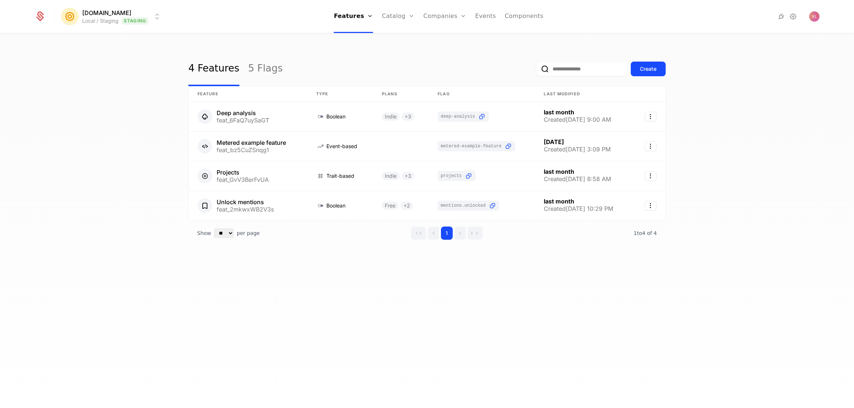
click at [453, 52] on div "4 Features 5 Flags Create" at bounding box center [426, 69] width 477 height 34
click at [393, 19] on link "Catalog" at bounding box center [398, 16] width 33 height 33
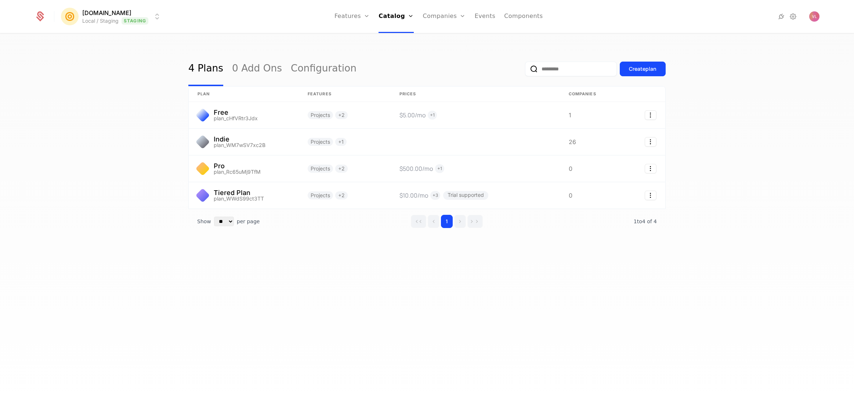
click at [108, 19] on html "[DOMAIN_NAME] Local / Staging Staging Features Features Flags Catalog Plans Add…" at bounding box center [427, 204] width 854 height 408
click at [134, 161] on html "[DOMAIN_NAME] Local / Staging Staging Features Features Flags Catalog Plans Add…" at bounding box center [427, 204] width 854 height 408
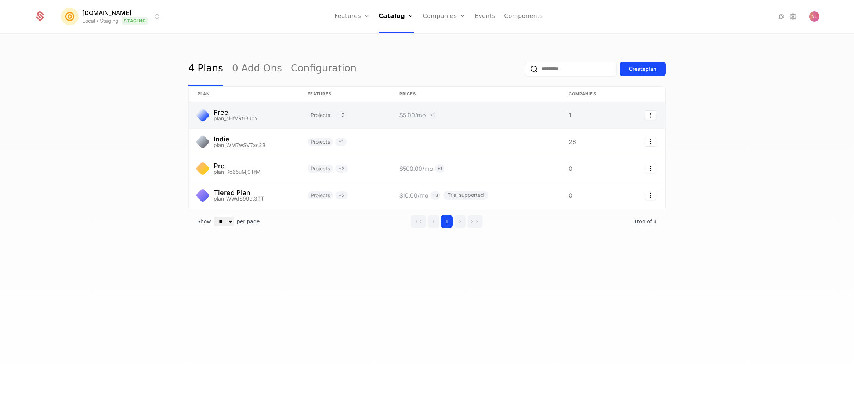
click at [371, 112] on link at bounding box center [345, 115] width 92 height 26
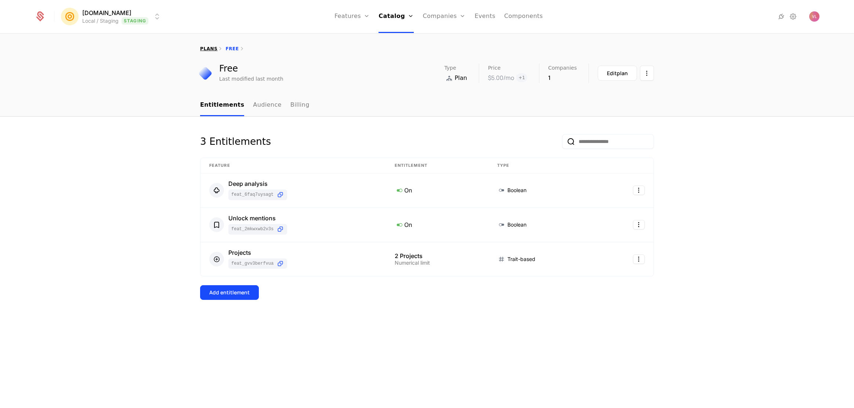
click at [214, 50] on link "plans" at bounding box center [208, 48] width 17 height 5
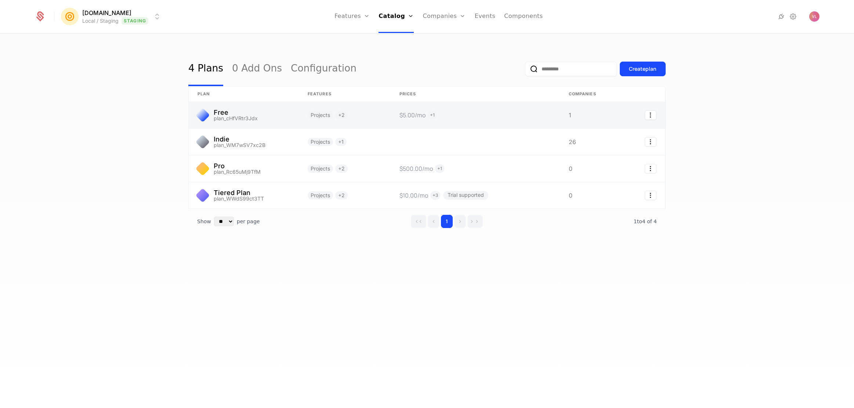
click at [254, 111] on link at bounding box center [244, 115] width 110 height 26
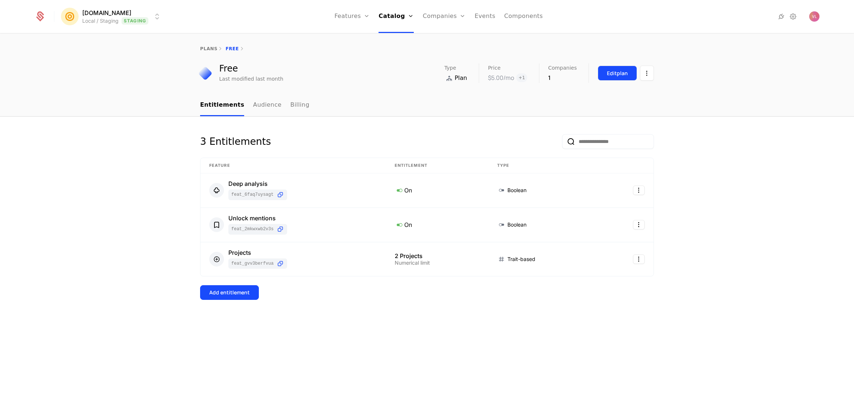
click at [602, 79] on button "Edit plan" at bounding box center [616, 73] width 39 height 15
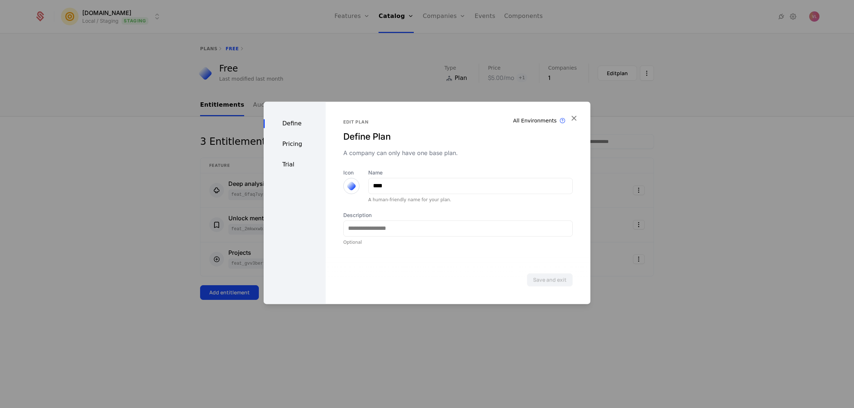
click at [283, 143] on div "Pricing" at bounding box center [294, 144] width 62 height 9
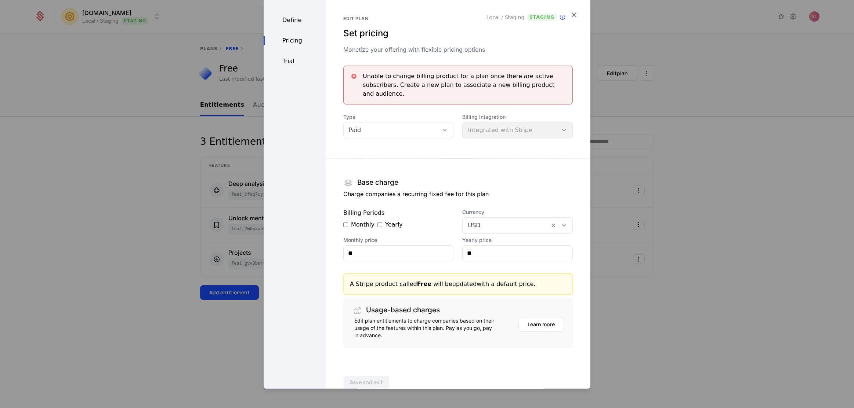
click at [396, 101] on div "Unable to change billing product for a plan once there are active subscribers. …" at bounding box center [457, 85] width 229 height 39
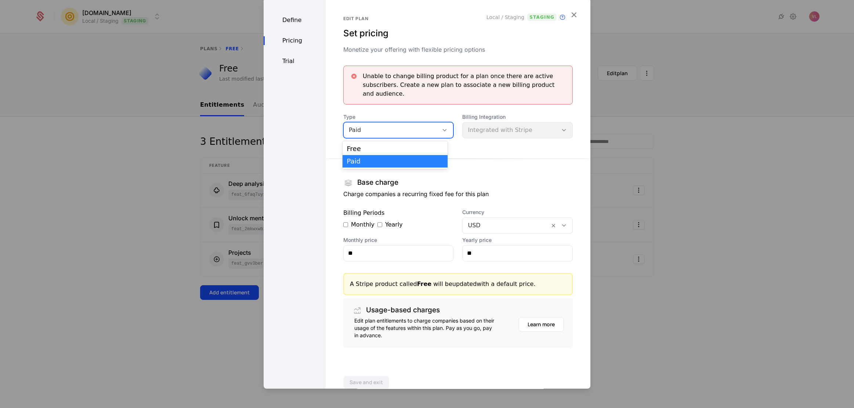
click at [386, 128] on div "Paid" at bounding box center [391, 130] width 85 height 9
click at [378, 146] on div "Free" at bounding box center [395, 149] width 97 height 7
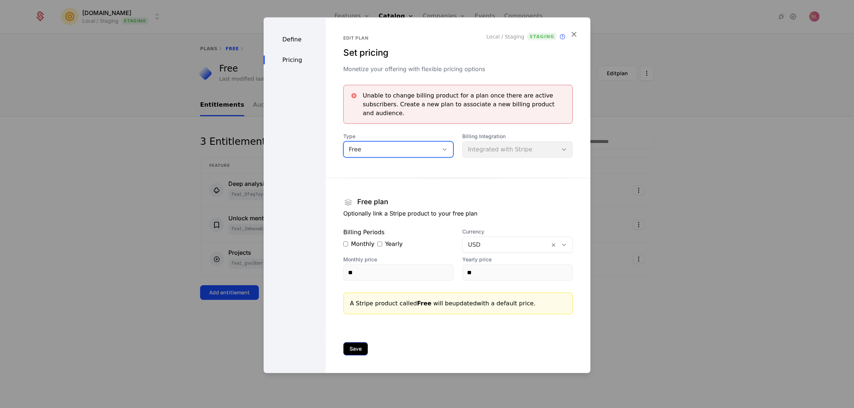
click at [360, 345] on button "Save" at bounding box center [355, 348] width 25 height 13
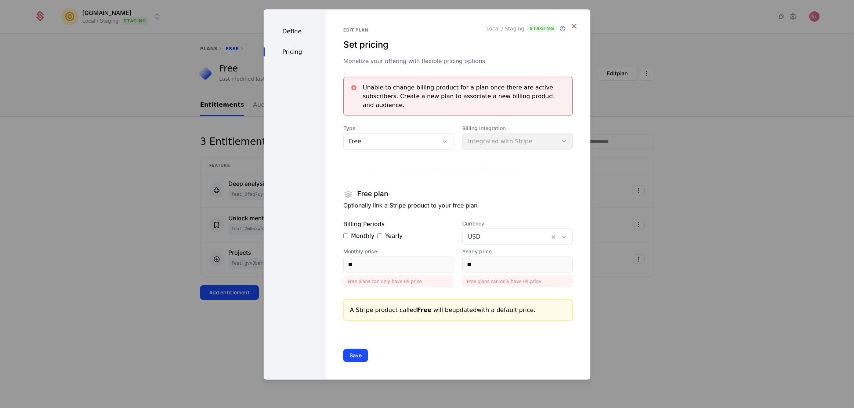
click at [352, 236] on div "Monthly" at bounding box center [358, 236] width 31 height 9
click at [366, 264] on input "**" at bounding box center [398, 264] width 110 height 15
type input "**"
drag, startPoint x: 491, startPoint y: 258, endPoint x: 469, endPoint y: 262, distance: 22.7
click at [469, 262] on input "**" at bounding box center [517, 264] width 110 height 15
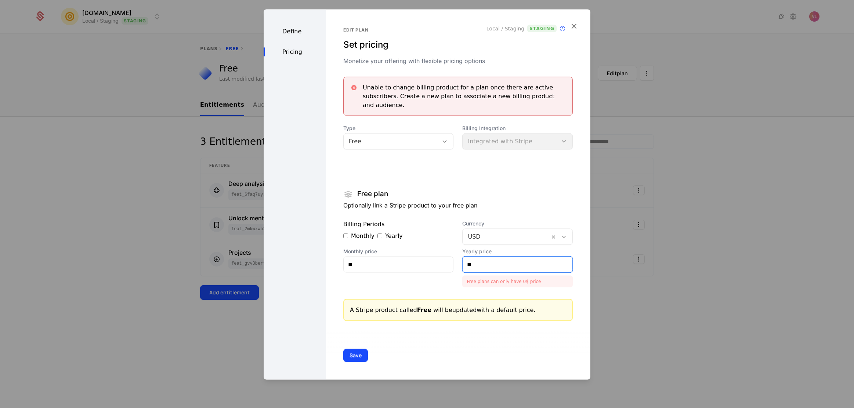
drag, startPoint x: 483, startPoint y: 263, endPoint x: 449, endPoint y: 269, distance: 34.1
click at [449, 269] on div "Monthly price ** Yearly price ** Free plans can only have 0$ price" at bounding box center [457, 268] width 229 height 40
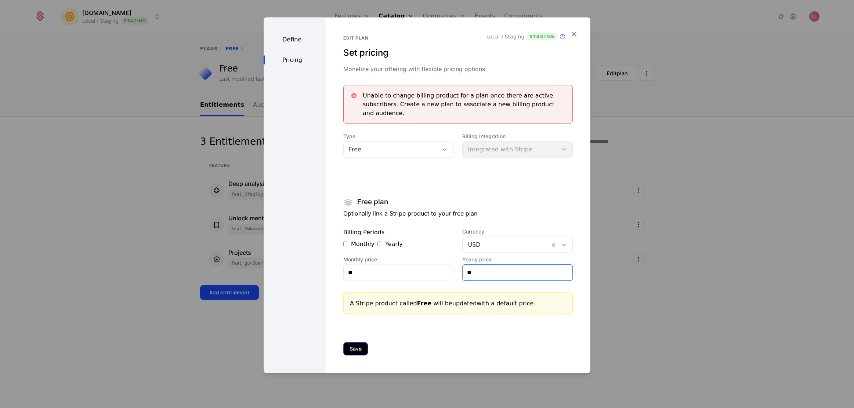
type input "**"
click at [352, 344] on button "Save" at bounding box center [355, 348] width 25 height 13
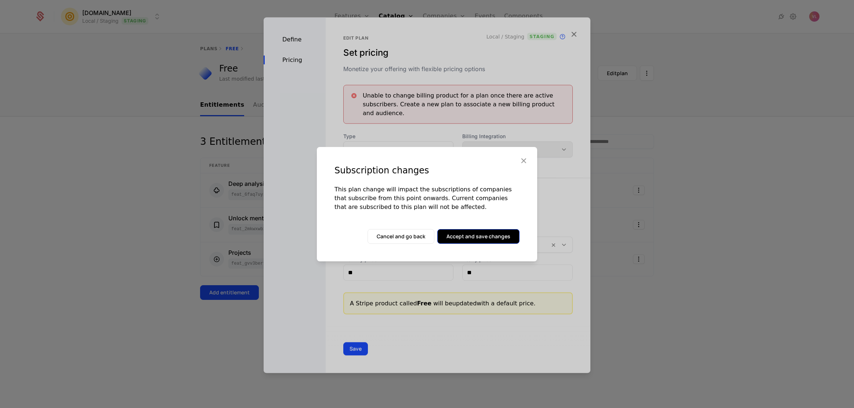
click at [479, 240] on button "Accept and save changes" at bounding box center [478, 236] width 82 height 15
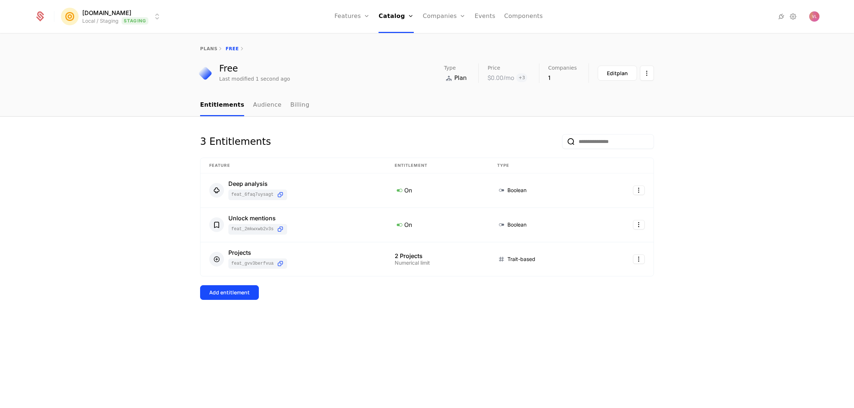
click at [390, 88] on div "plans Free Free Last modified 1 second ago Type Plan Price $0.00 /mo + 3 Compan…" at bounding box center [427, 64] width 854 height 61
click at [395, 43] on link "Plans" at bounding box center [406, 40] width 38 height 9
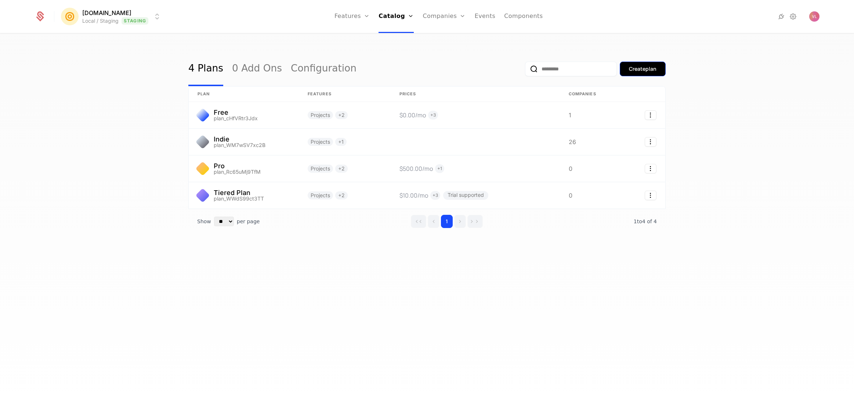
click at [630, 73] on button "Create plan" at bounding box center [642, 69] width 46 height 15
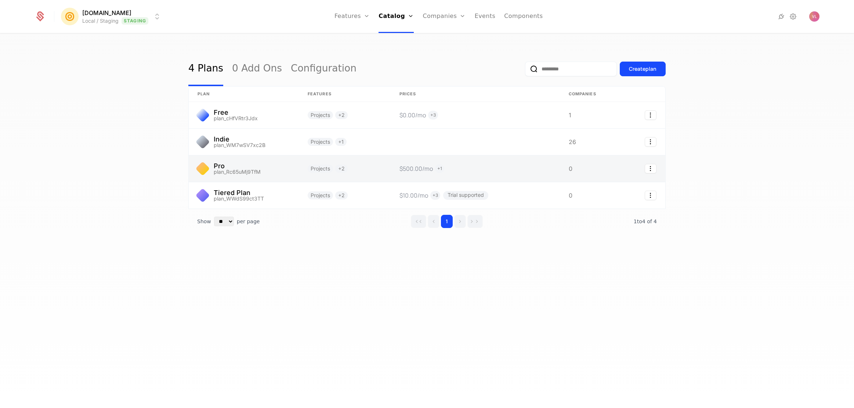
click at [284, 170] on link at bounding box center [244, 169] width 110 height 26
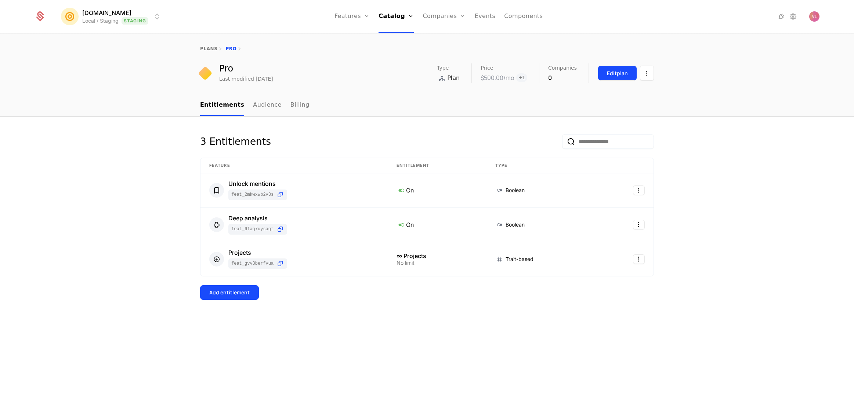
click at [616, 80] on button "Edit plan" at bounding box center [616, 73] width 39 height 15
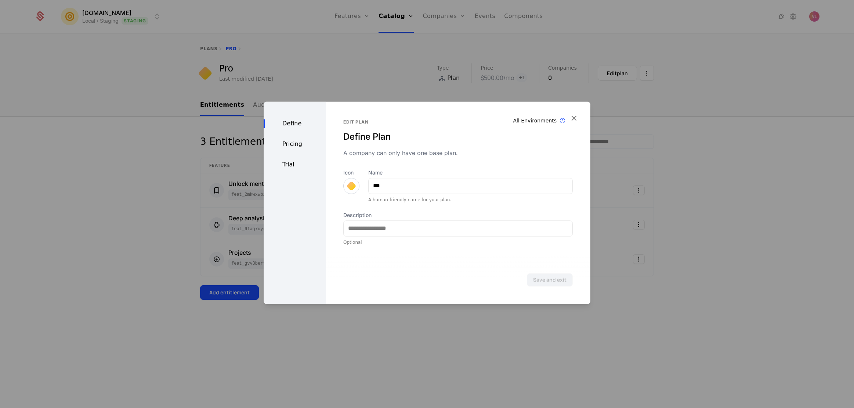
click at [292, 143] on div "Pricing" at bounding box center [294, 144] width 62 height 9
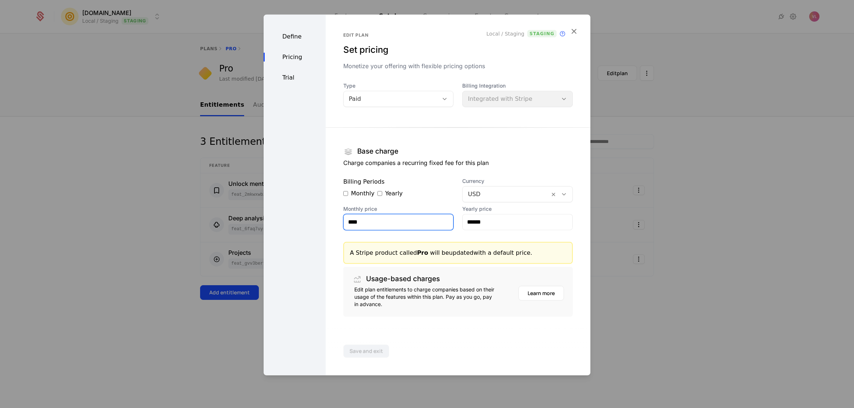
drag, startPoint x: 395, startPoint y: 222, endPoint x: 314, endPoint y: 219, distance: 81.5
click at [314, 219] on div "Define Pricing Trial Edit plan Set pricing Monetize your offering with flexible…" at bounding box center [426, 194] width 327 height 361
type input "****"
click at [482, 229] on input "******" at bounding box center [517, 221] width 110 height 15
type input "******"
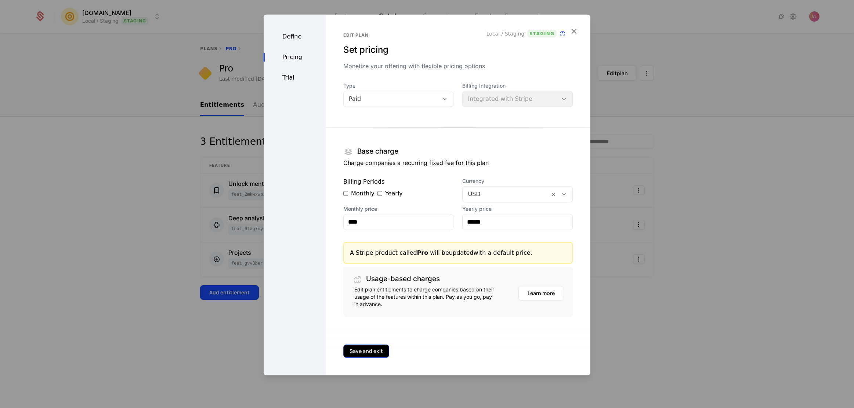
click at [361, 354] on button "Save and exit" at bounding box center [366, 351] width 46 height 13
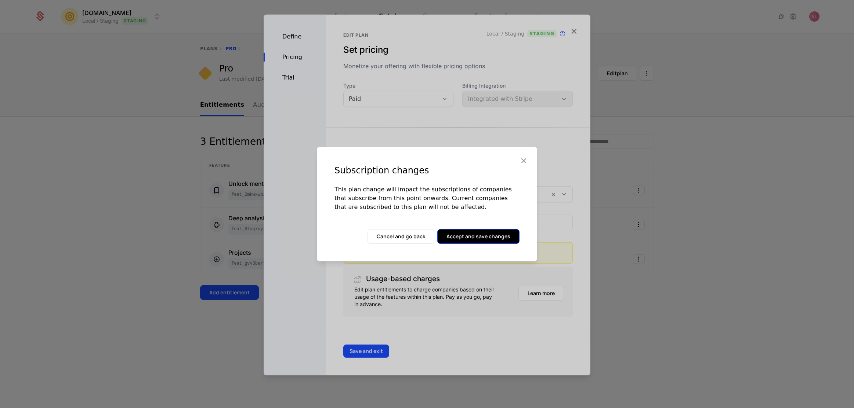
click at [462, 235] on button "Accept and save changes" at bounding box center [478, 236] width 82 height 15
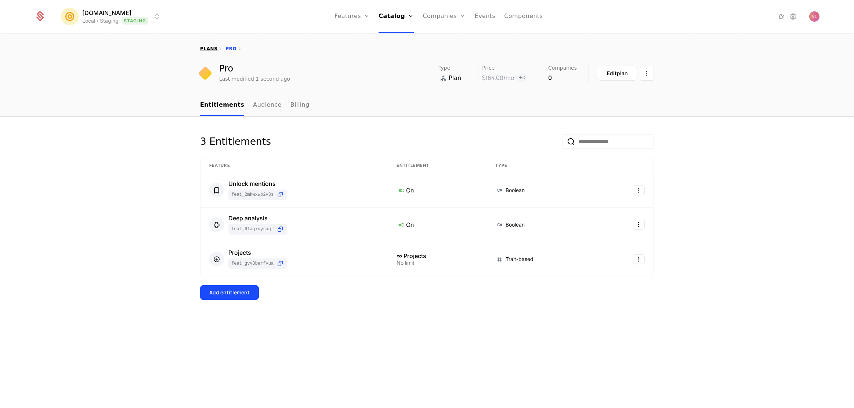
click at [210, 51] on link "plans" at bounding box center [208, 48] width 17 height 5
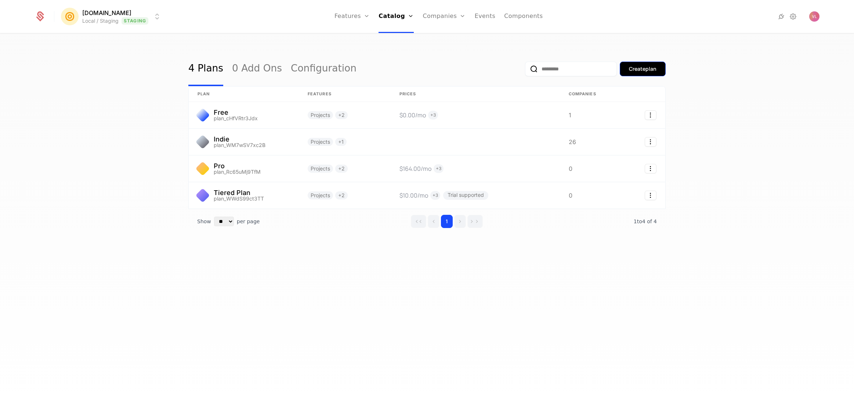
click at [656, 74] on button "Create plan" at bounding box center [642, 69] width 46 height 15
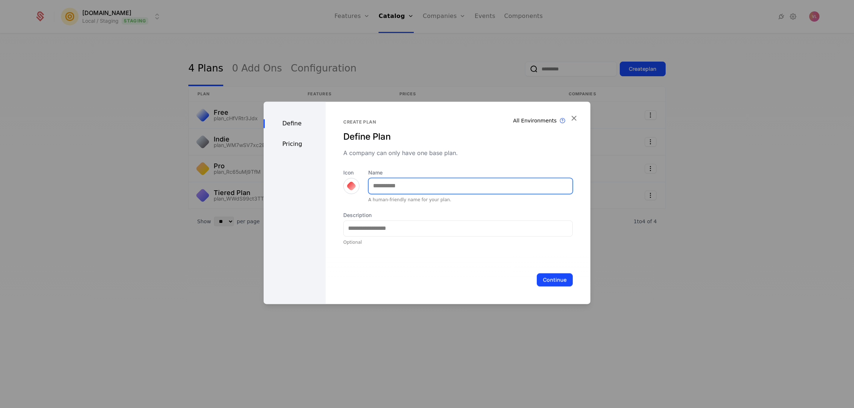
click at [402, 189] on input "Name" at bounding box center [470, 185] width 204 height 15
type input "********"
click at [292, 146] on div "Pricing" at bounding box center [294, 144] width 62 height 9
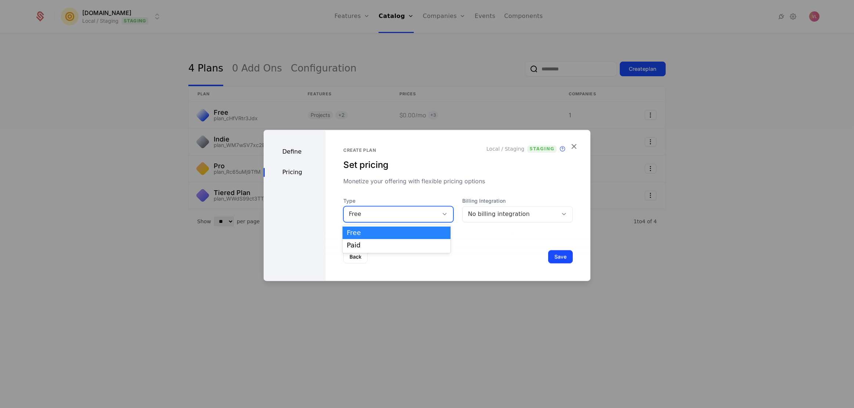
click at [361, 210] on div "Free" at bounding box center [391, 214] width 85 height 9
click at [373, 245] on div "Paid" at bounding box center [396, 245] width 99 height 7
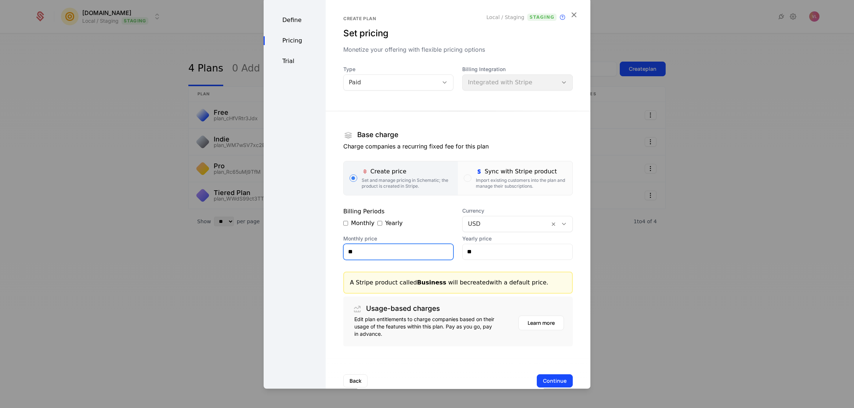
drag, startPoint x: 375, startPoint y: 249, endPoint x: 329, endPoint y: 248, distance: 45.9
click at [329, 248] on div "Create plan Set pricing Monetize your offering with flexible pricing options Lo…" at bounding box center [457, 201] width 265 height 407
type input "****"
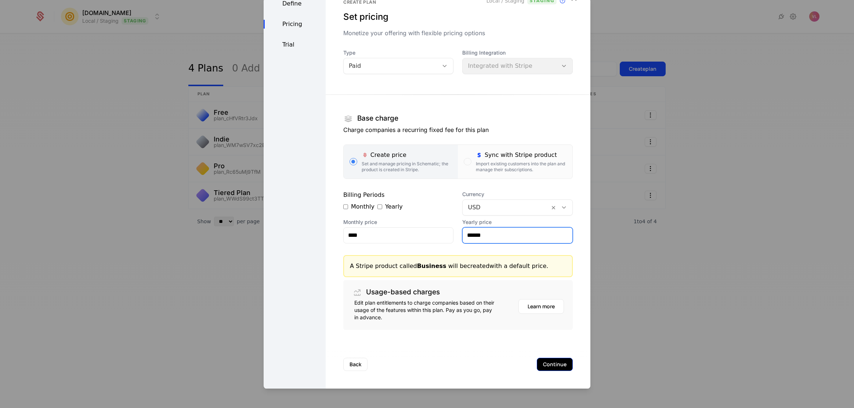
type input "******"
click at [548, 360] on button "Continue" at bounding box center [554, 364] width 36 height 13
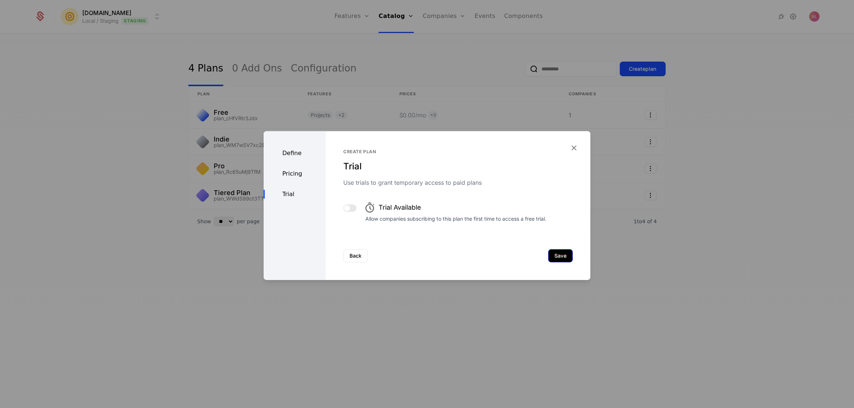
click at [556, 255] on button "Save" at bounding box center [560, 255] width 25 height 13
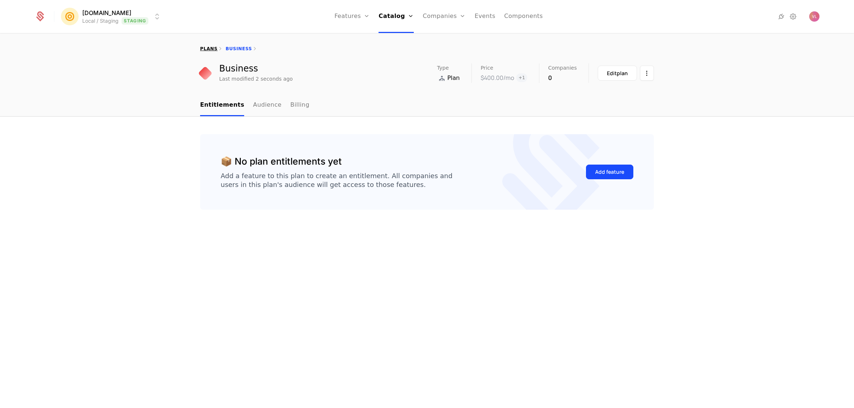
click at [211, 49] on link "plans" at bounding box center [208, 48] width 17 height 5
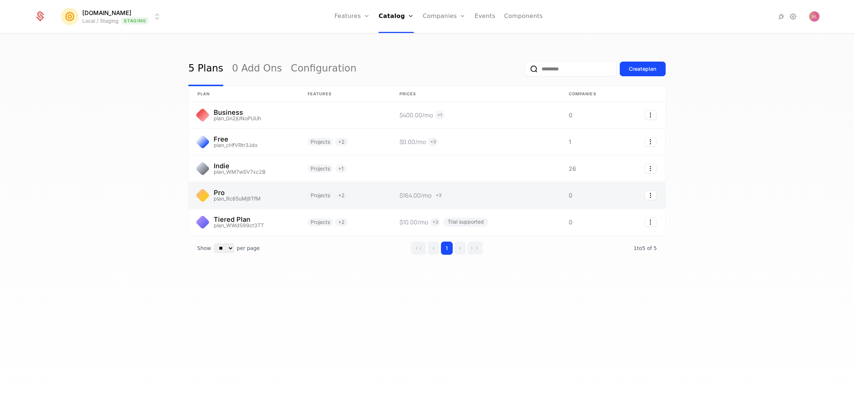
click at [275, 194] on link at bounding box center [244, 195] width 110 height 26
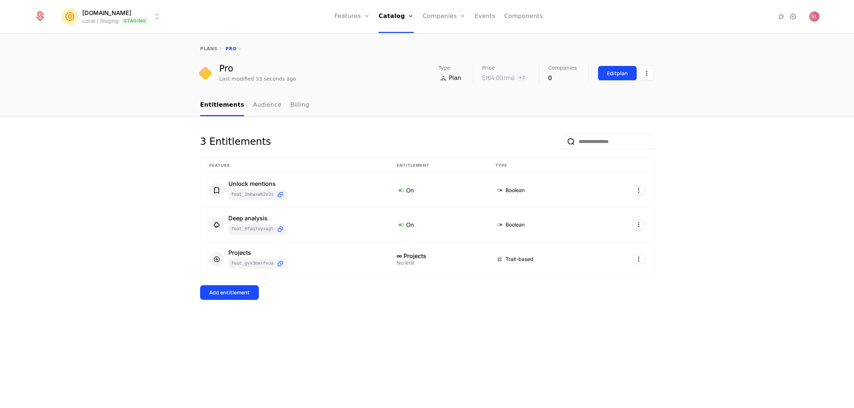
click at [607, 69] on button "Edit plan" at bounding box center [616, 73] width 39 height 15
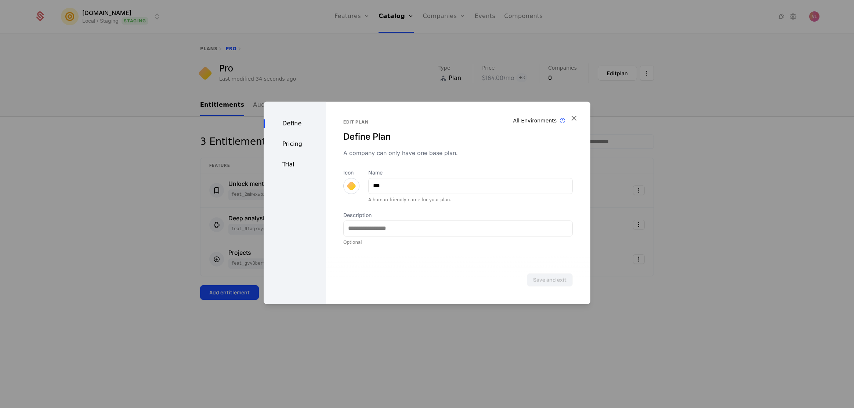
click at [285, 161] on div "Trial" at bounding box center [294, 164] width 62 height 9
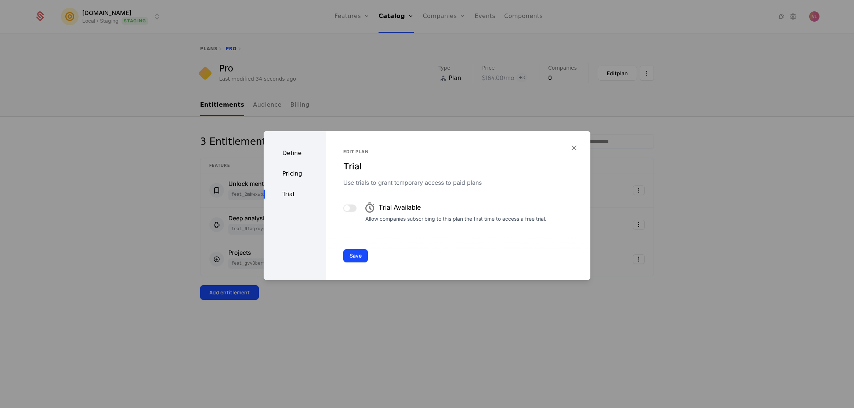
click at [346, 208] on span "button" at bounding box center [347, 208] width 6 height 6
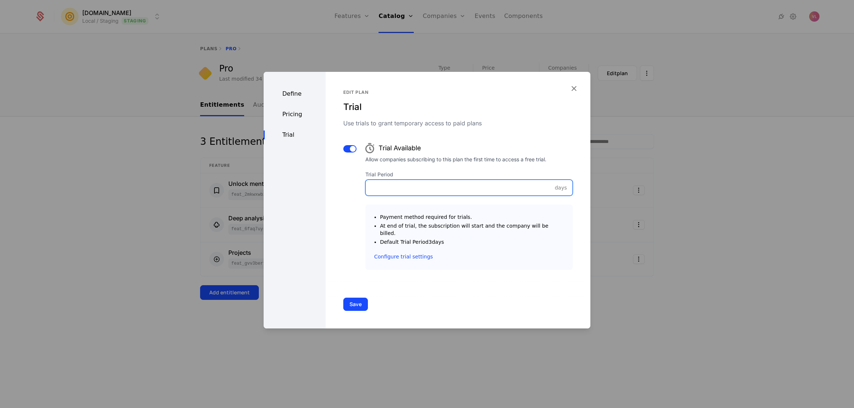
drag, startPoint x: 363, startPoint y: 190, endPoint x: 313, endPoint y: 193, distance: 50.4
click at [313, 193] on div "Define Pricing Trial Edit plan Trial Use trials to grant temporary access to pa…" at bounding box center [426, 200] width 327 height 257
type input "*"
click at [346, 304] on button "Save" at bounding box center [355, 304] width 25 height 13
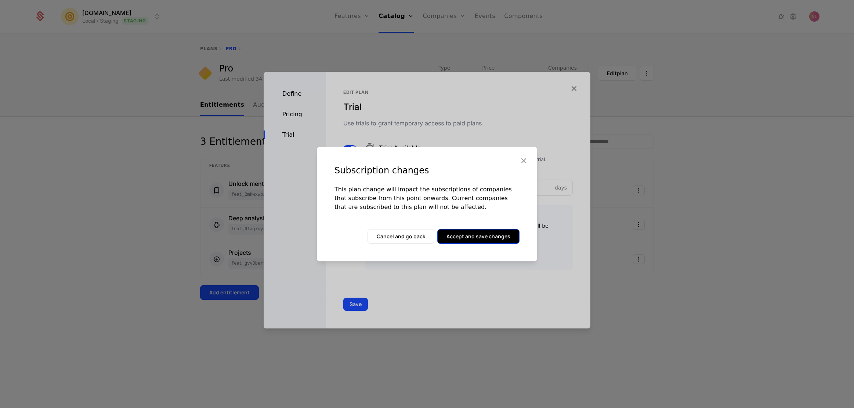
click at [488, 235] on button "Accept and save changes" at bounding box center [478, 236] width 82 height 15
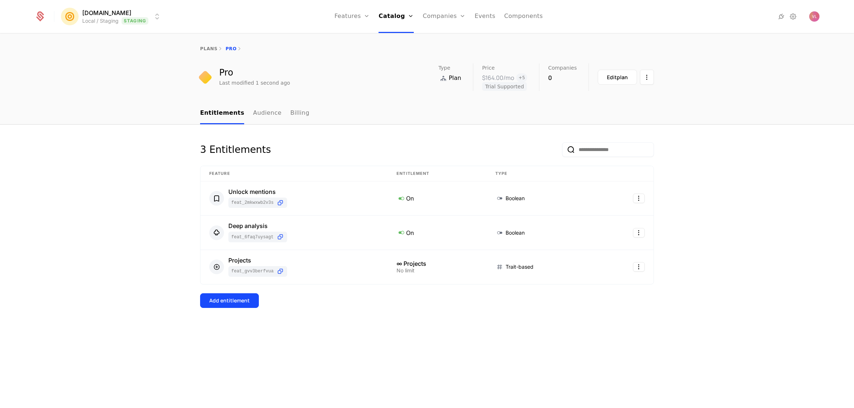
click at [447, 103] on nav "Entitlements Audience Billing" at bounding box center [427, 114] width 454 height 22
drag, startPoint x: 484, startPoint y: 89, endPoint x: 544, endPoint y: 103, distance: 61.4
click at [543, 103] on div "plans Pro Pro Last modified 1 second ago Type Plan Price $164.00 /mo + 5 Trial …" at bounding box center [427, 221] width 854 height 375
click at [543, 103] on nav "Entitlements Audience Billing" at bounding box center [427, 114] width 454 height 22
click at [393, 15] on link "Catalog" at bounding box center [395, 16] width 35 height 33
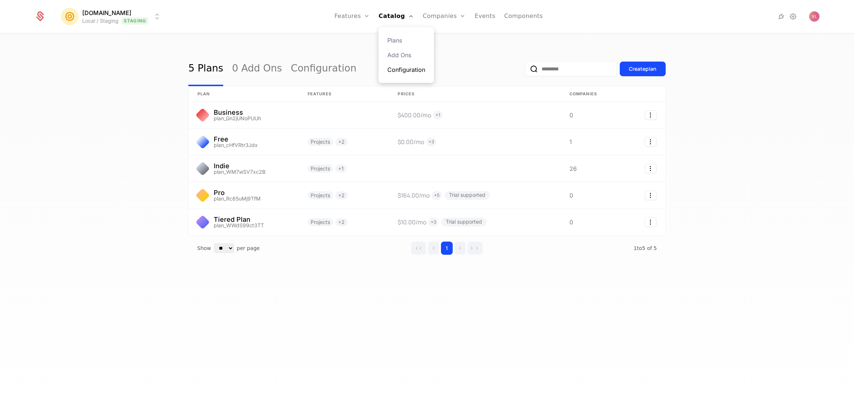
click at [403, 68] on link "Configuration" at bounding box center [406, 69] width 38 height 9
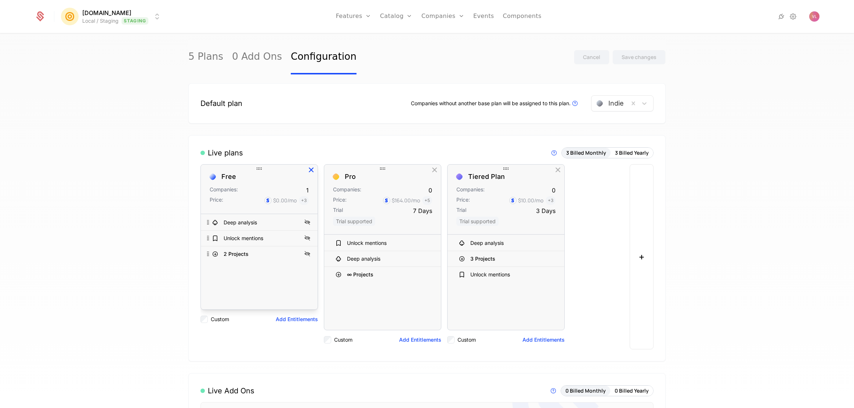
click at [306, 169] on icon "button" at bounding box center [311, 170] width 10 height 10
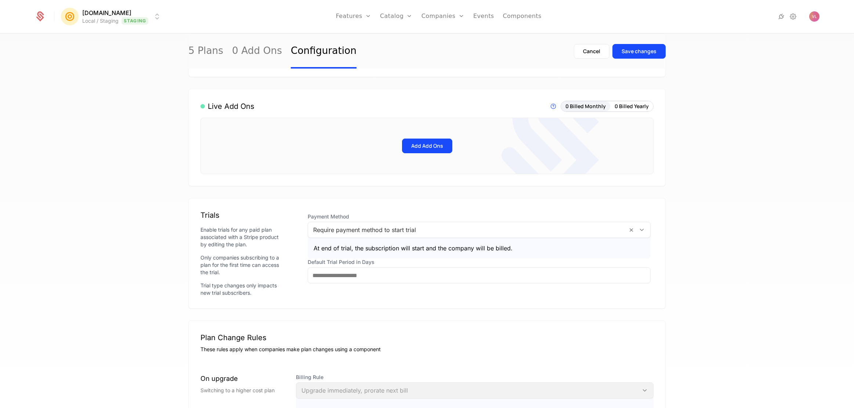
scroll to position [284, 0]
drag, startPoint x: 348, startPoint y: 280, endPoint x: 272, endPoint y: 276, distance: 76.8
click at [272, 276] on div "Trials Enable trials for any paid plan associated with a Stripe product by edit…" at bounding box center [426, 254] width 453 height 87
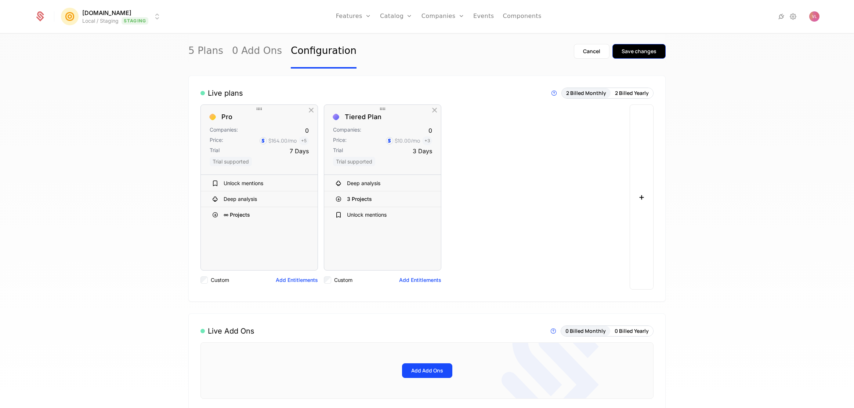
scroll to position [55, 0]
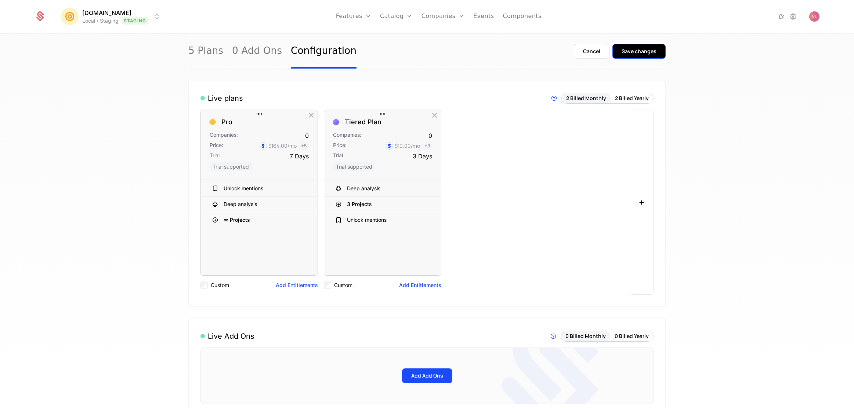
type input "*"
click at [643, 46] on button "Save changes" at bounding box center [638, 51] width 53 height 15
click at [430, 118] on icon "button" at bounding box center [435, 116] width 10 height 10
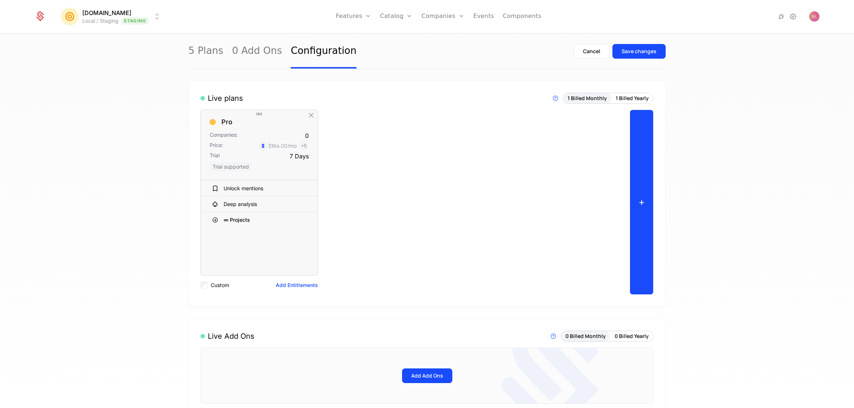
click at [631, 148] on button "+" at bounding box center [641, 202] width 24 height 185
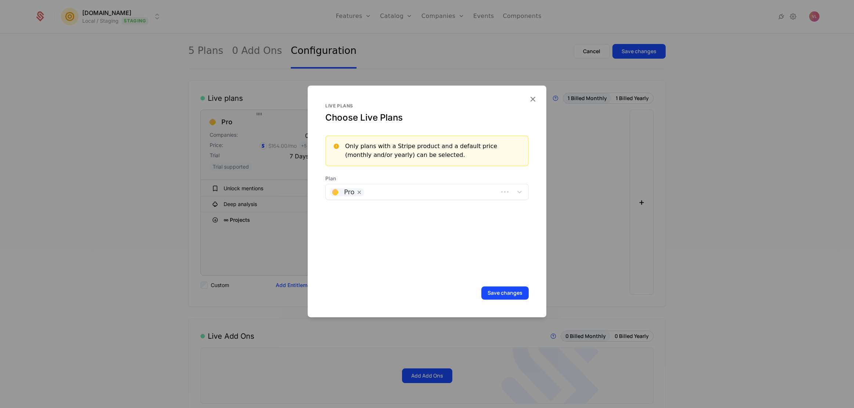
click at [423, 184] on div "Pro" at bounding box center [426, 192] width 203 height 16
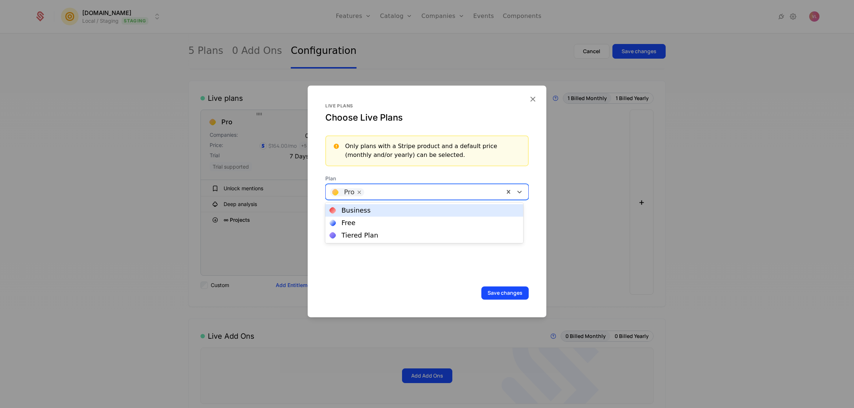
click at [373, 212] on div "Business" at bounding box center [424, 210] width 189 height 7
click at [492, 292] on button "Save changes" at bounding box center [504, 293] width 47 height 13
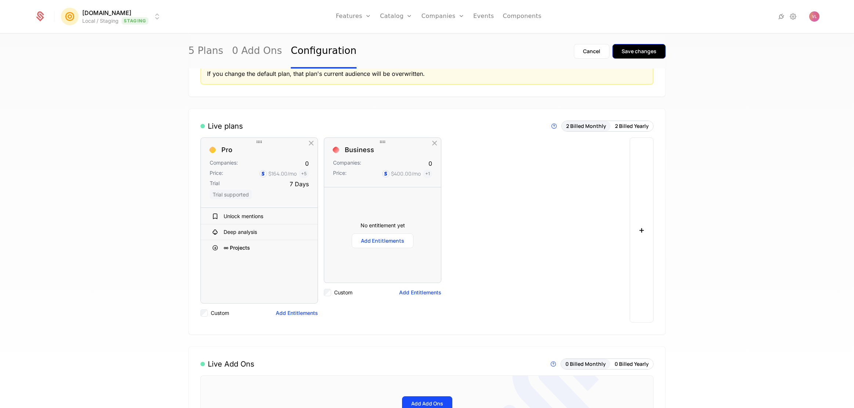
click at [631, 50] on div "Save changes" at bounding box center [638, 51] width 35 height 7
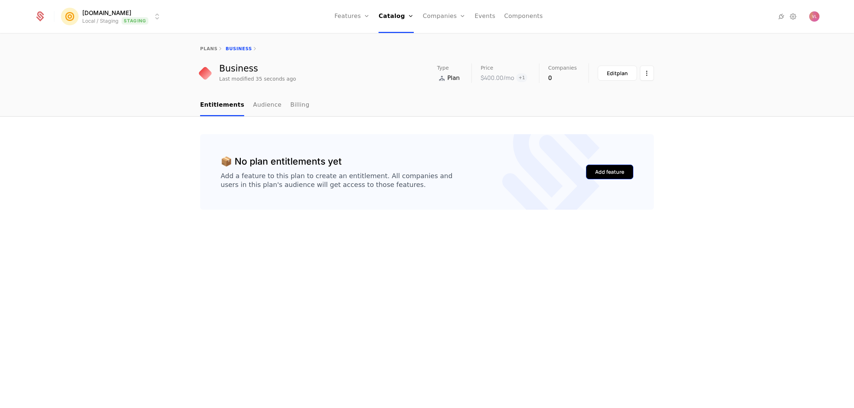
click at [601, 172] on div "Add feature" at bounding box center [609, 171] width 29 height 7
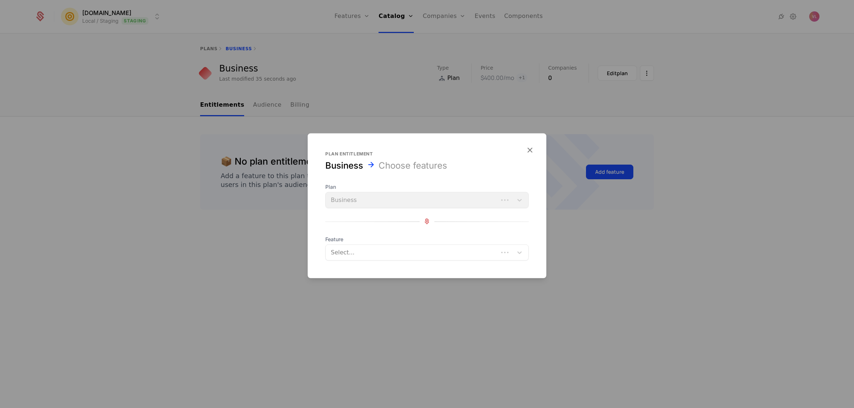
click at [339, 251] on div at bounding box center [412, 252] width 162 height 10
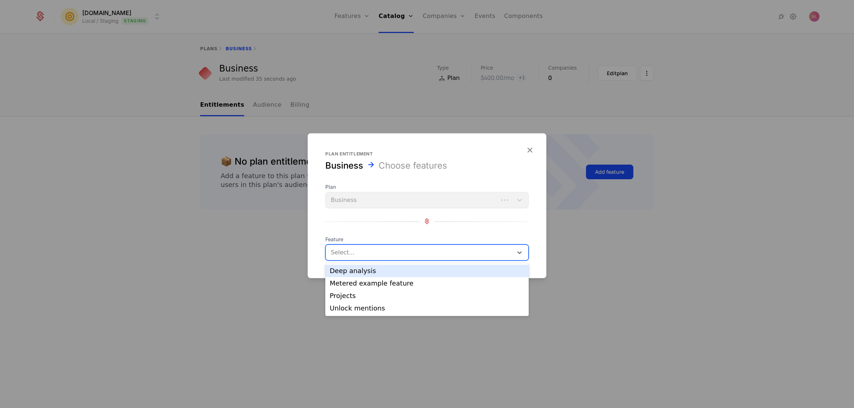
click at [354, 270] on div "Deep analysis" at bounding box center [427, 271] width 194 height 7
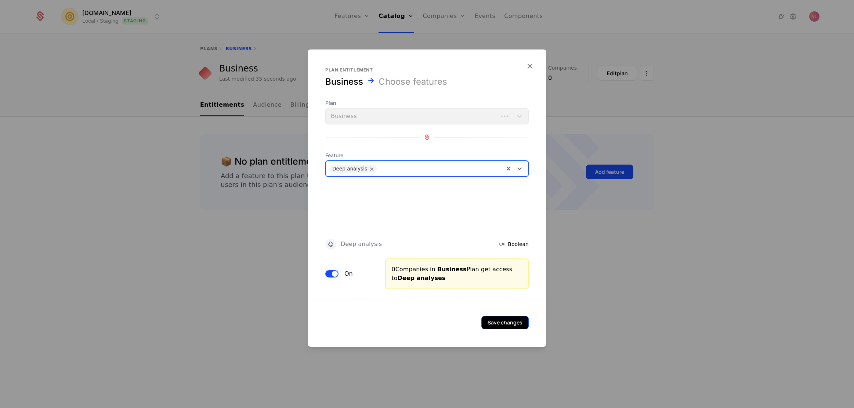
click at [503, 328] on button "Save changes" at bounding box center [504, 322] width 47 height 13
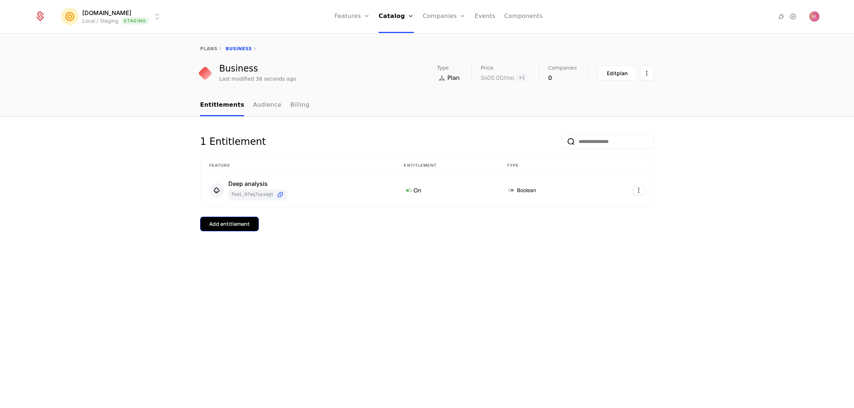
click at [237, 221] on div "Add entitlement" at bounding box center [229, 224] width 40 height 7
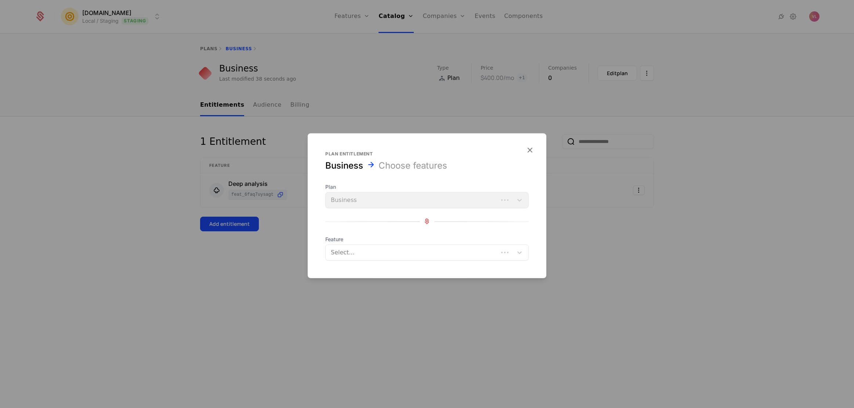
click at [414, 248] on div at bounding box center [412, 252] width 162 height 10
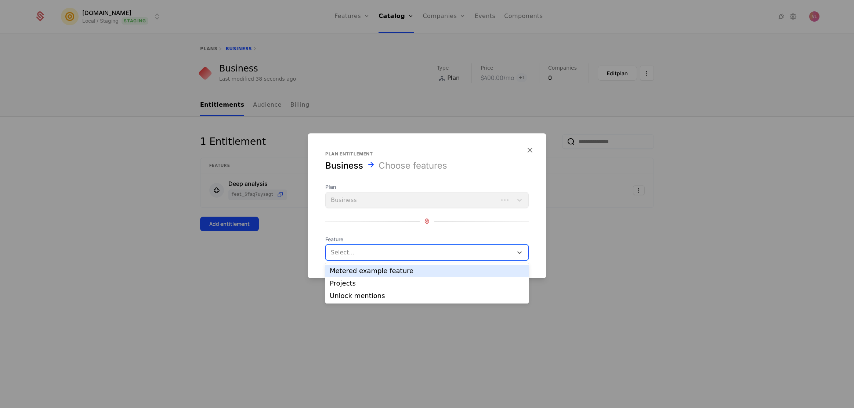
click at [380, 273] on div "Metered example feature" at bounding box center [427, 271] width 194 height 7
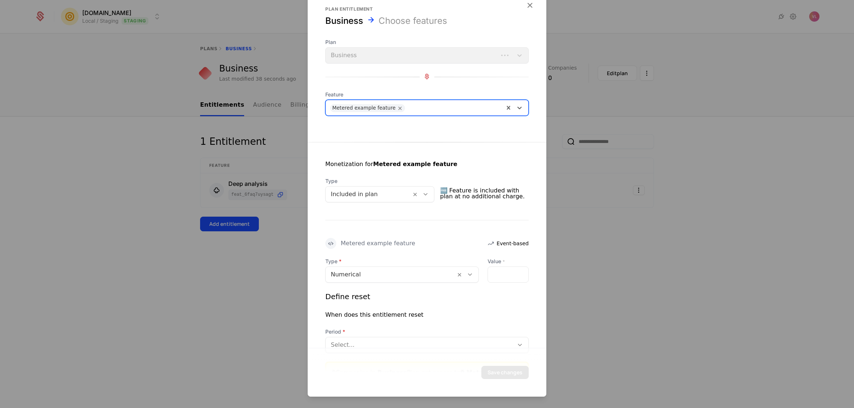
drag, startPoint x: 638, startPoint y: 131, endPoint x: 581, endPoint y: 160, distance: 64.5
click at [638, 131] on div at bounding box center [427, 204] width 854 height 408
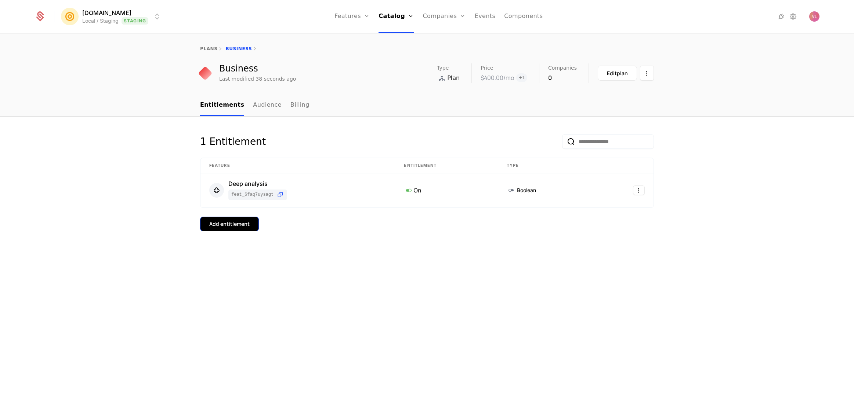
click at [246, 226] on div "Add entitlement" at bounding box center [229, 224] width 40 height 7
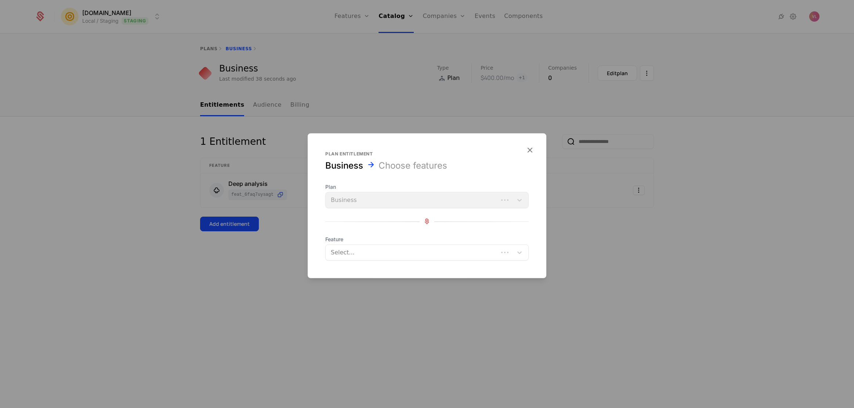
click at [405, 257] on div "Select..." at bounding box center [411, 252] width 172 height 13
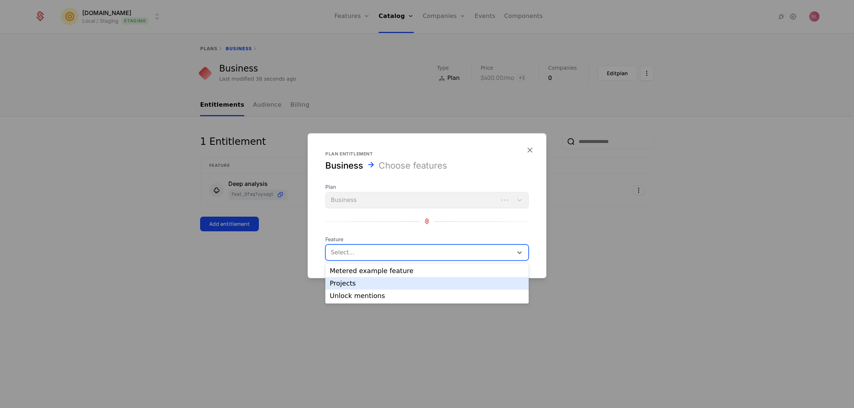
click at [381, 283] on div "Projects" at bounding box center [427, 283] width 194 height 7
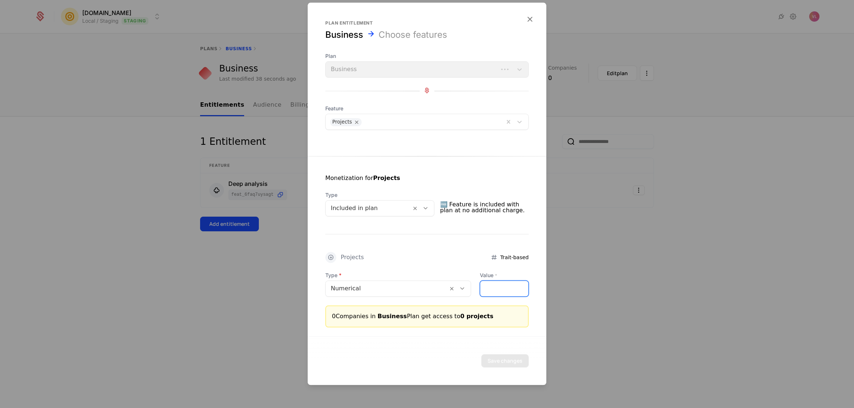
drag, startPoint x: 492, startPoint y: 288, endPoint x: 477, endPoint y: 287, distance: 14.8
click at [480, 287] on input "*" at bounding box center [504, 288] width 48 height 15
click at [381, 212] on body "[DOMAIN_NAME] Local / Staging Staging Features Features Flags Catalog Plans Add…" at bounding box center [427, 204] width 854 height 408
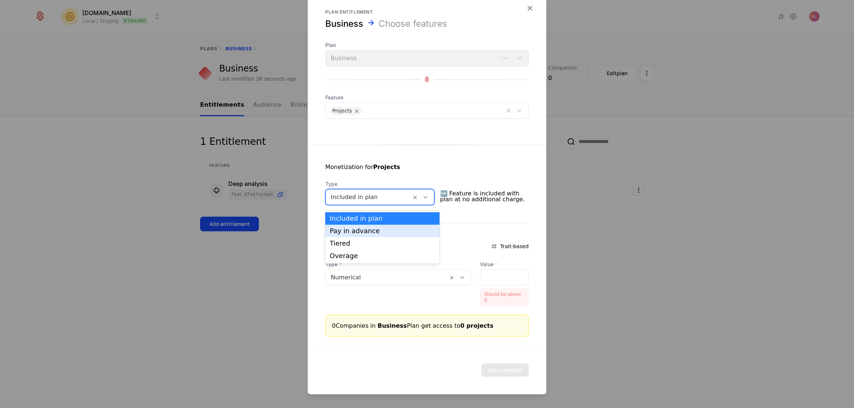
click at [479, 225] on div "Monetization for Projects Type Pay in advance, 2 of 4. 4 results available. Use…" at bounding box center [427, 241] width 239 height 192
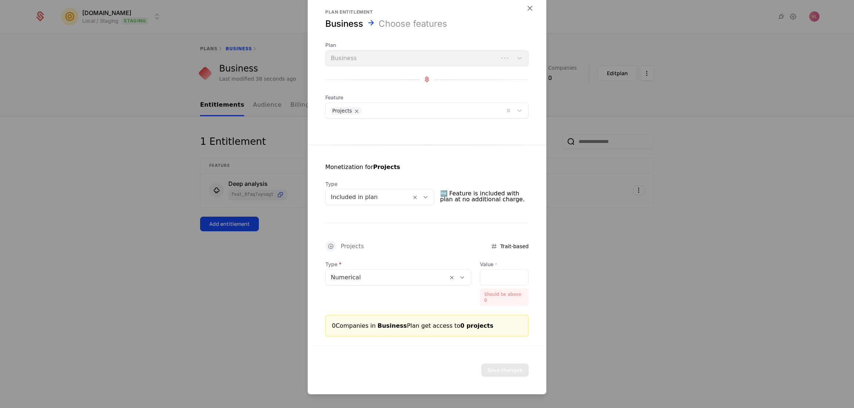
click at [384, 281] on div "Type Numerical" at bounding box center [398, 273] width 146 height 25
click at [384, 281] on div at bounding box center [387, 277] width 112 height 10
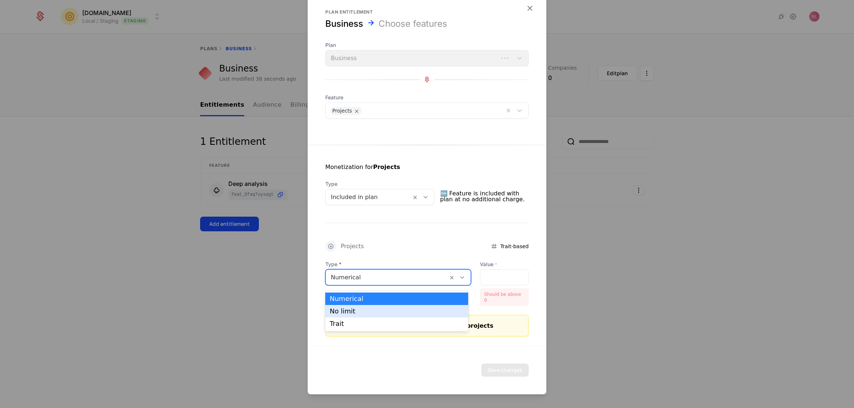
click at [375, 310] on div "No limit" at bounding box center [397, 311] width 134 height 7
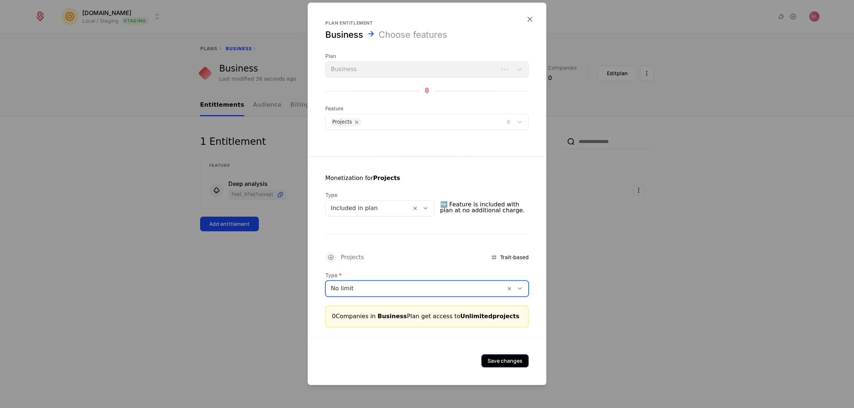
click at [501, 358] on button "Save changes" at bounding box center [504, 360] width 47 height 13
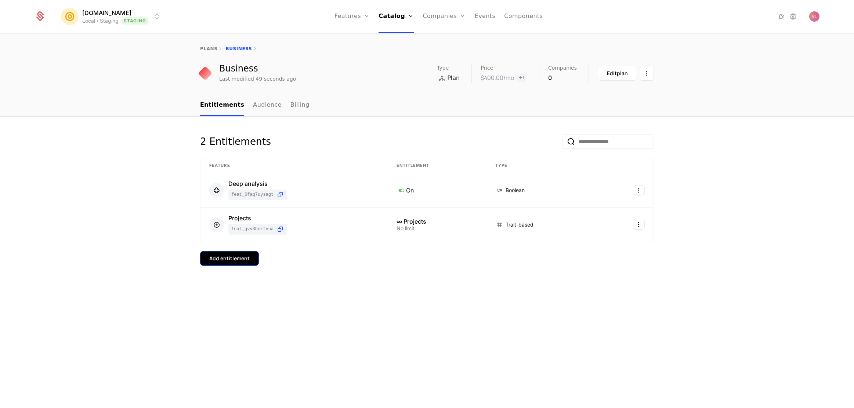
click at [226, 255] on div "Add entitlement" at bounding box center [229, 258] width 40 height 7
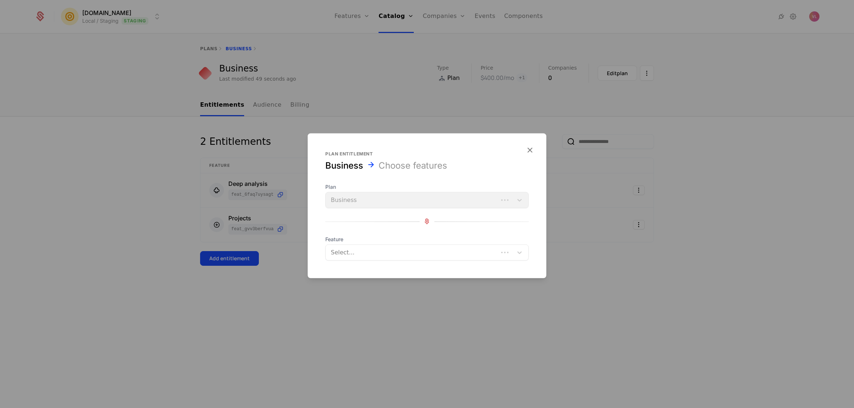
click at [383, 239] on span "Feature" at bounding box center [426, 239] width 203 height 7
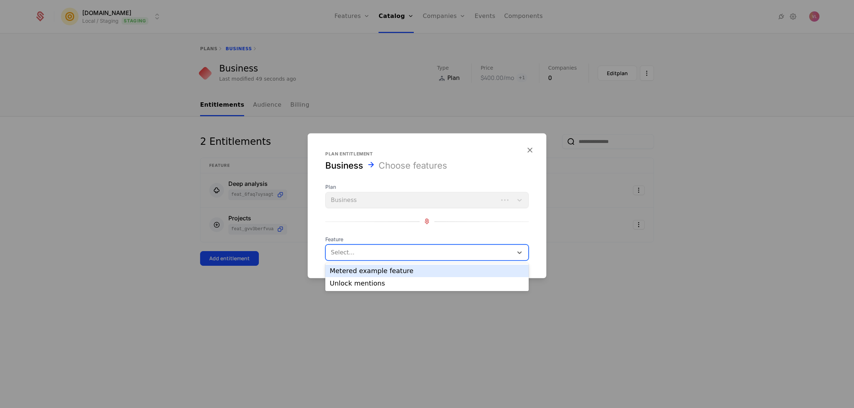
click at [381, 249] on div at bounding box center [419, 252] width 177 height 10
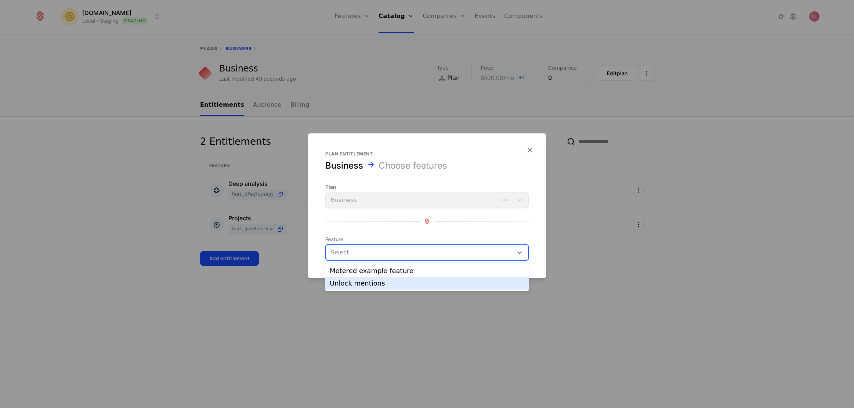
click at [371, 285] on div "Unlock mentions" at bounding box center [427, 283] width 194 height 7
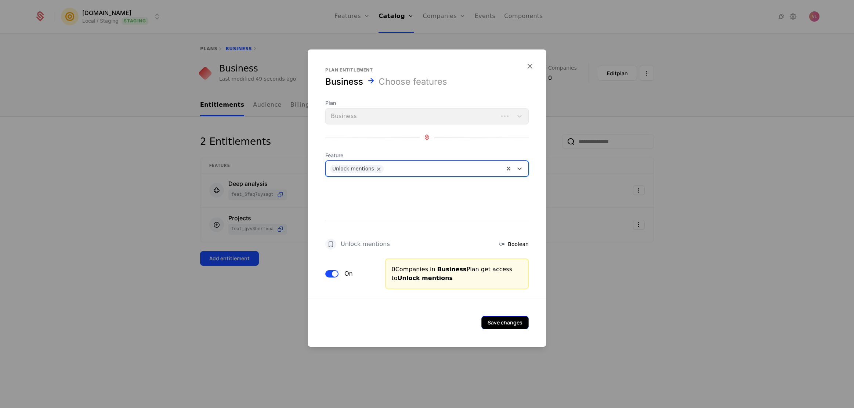
click at [512, 319] on button "Save changes" at bounding box center [504, 322] width 47 height 13
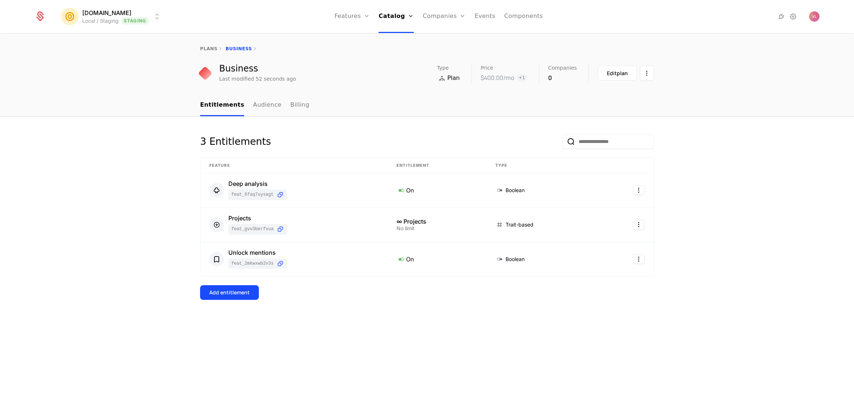
click at [388, 68] on div "Business Last modified 52 seconds ago Type Plan Price $400.00 /mo + 1 Companies…" at bounding box center [427, 72] width 454 height 19
click at [394, 19] on link "Catalog" at bounding box center [395, 16] width 35 height 33
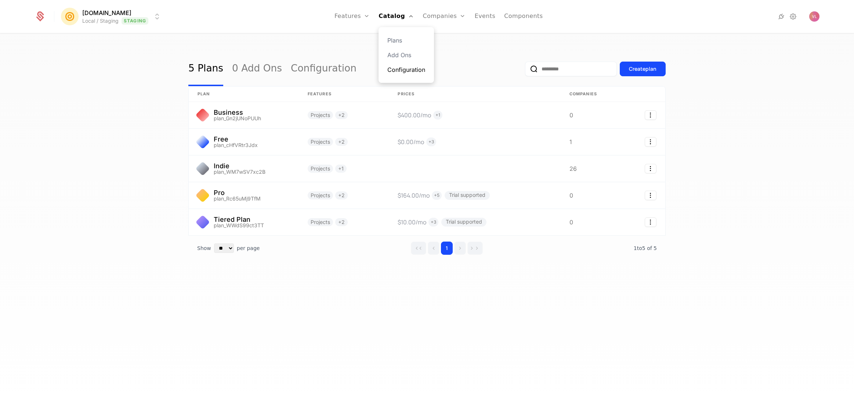
click at [403, 70] on link "Configuration" at bounding box center [406, 69] width 38 height 9
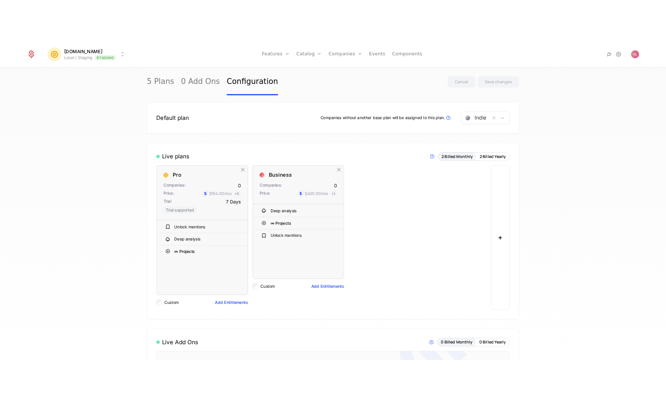
scroll to position [10, 0]
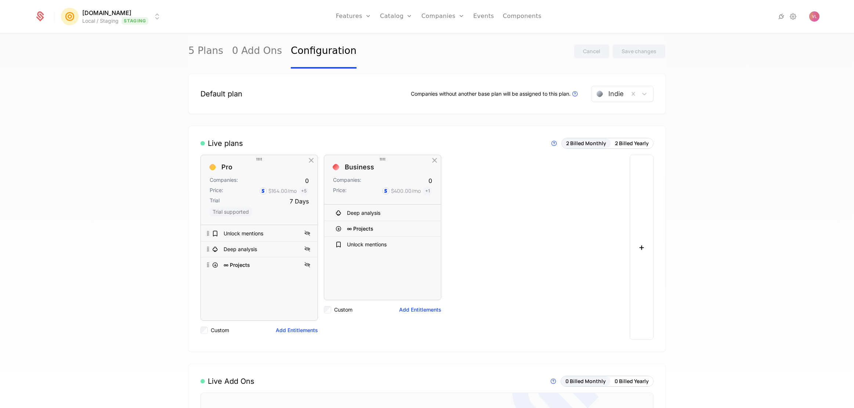
click at [243, 163] on div at bounding box center [258, 159] width 117 height 9
click at [405, 40] on link "Plans" at bounding box center [408, 40] width 38 height 9
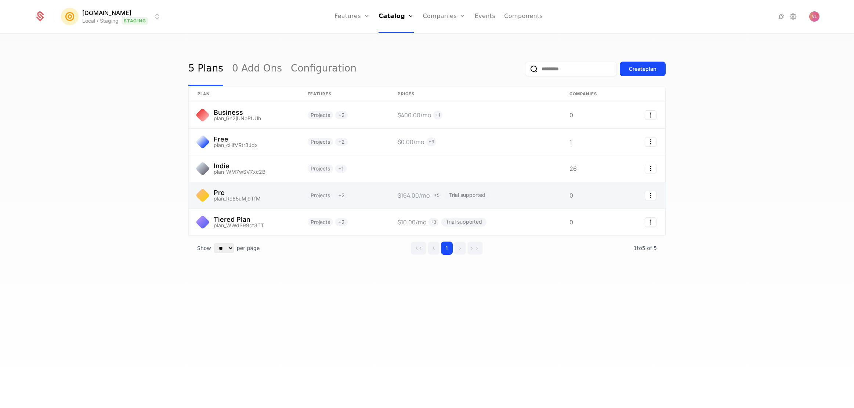
click at [257, 199] on link at bounding box center [244, 195] width 110 height 26
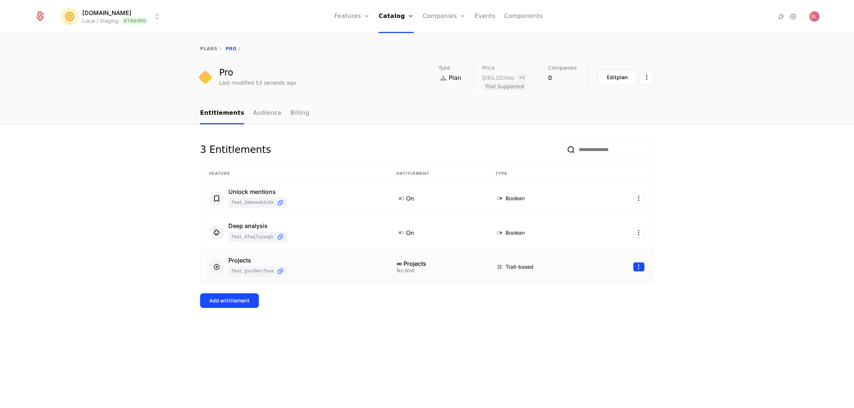
click at [637, 268] on html "[DOMAIN_NAME] Local / Staging Staging Features Features Flags Catalog Plans Add…" at bounding box center [427, 204] width 854 height 408
click at [586, 298] on div "Edit" at bounding box center [586, 302] width 13 height 10
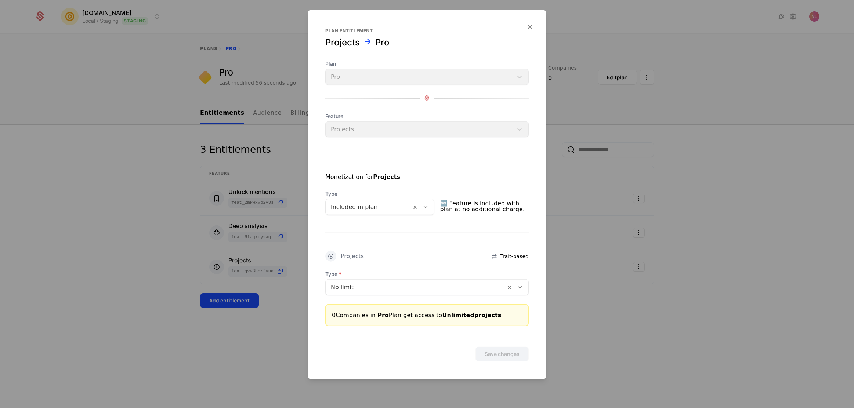
click at [358, 290] on div at bounding box center [416, 287] width 170 height 10
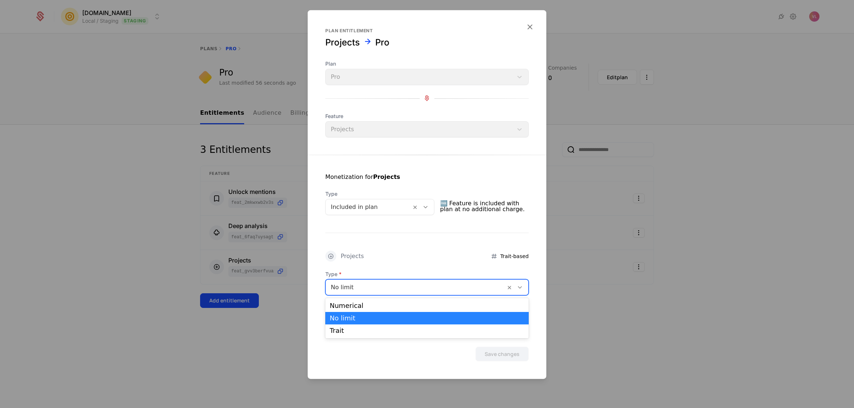
click at [360, 309] on div "Numerical" at bounding box center [426, 306] width 203 height 12
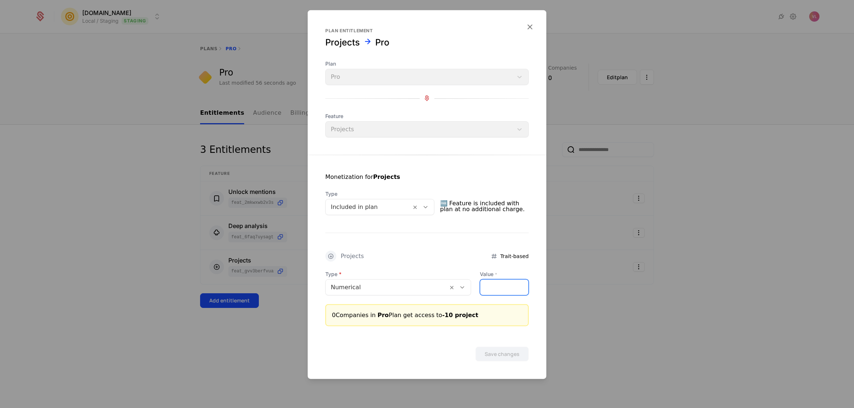
drag, startPoint x: 474, startPoint y: 290, endPoint x: 454, endPoint y: 288, distance: 20.0
click at [454, 288] on div "Type Numerical Value * ***" at bounding box center [426, 282] width 203 height 25
type input "*"
drag, startPoint x: 487, startPoint y: 340, endPoint x: 490, endPoint y: 344, distance: 4.6
click at [488, 341] on div "Save changes" at bounding box center [427, 343] width 239 height 35
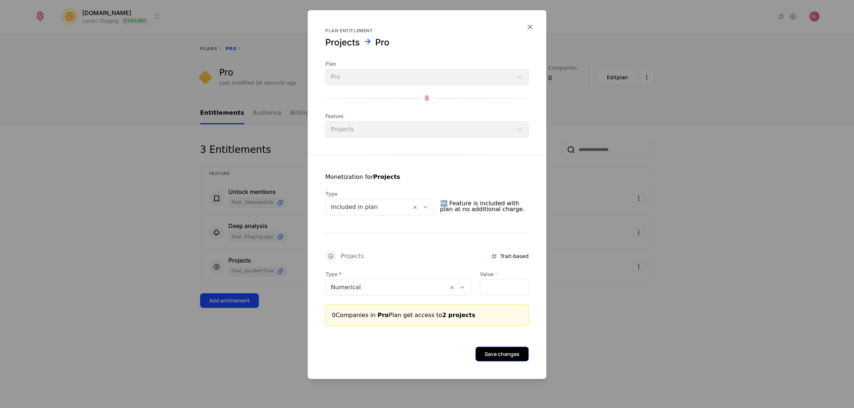
click at [494, 353] on button "Save changes" at bounding box center [501, 354] width 53 height 15
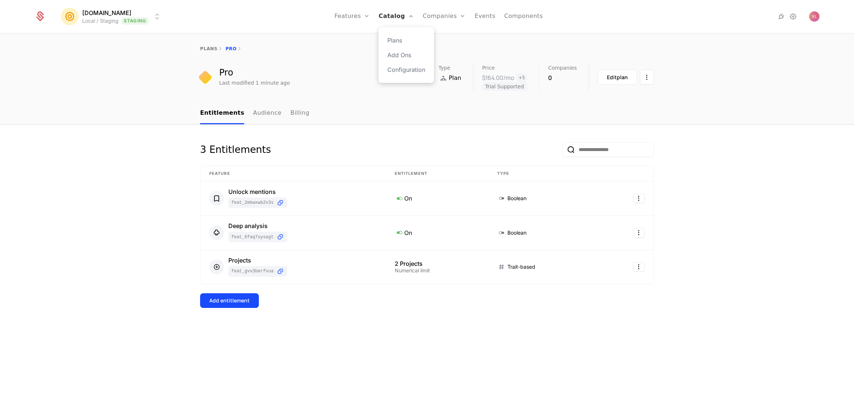
click at [392, 23] on link "Catalog" at bounding box center [395, 16] width 35 height 33
